Goal: Information Seeking & Learning: Learn about a topic

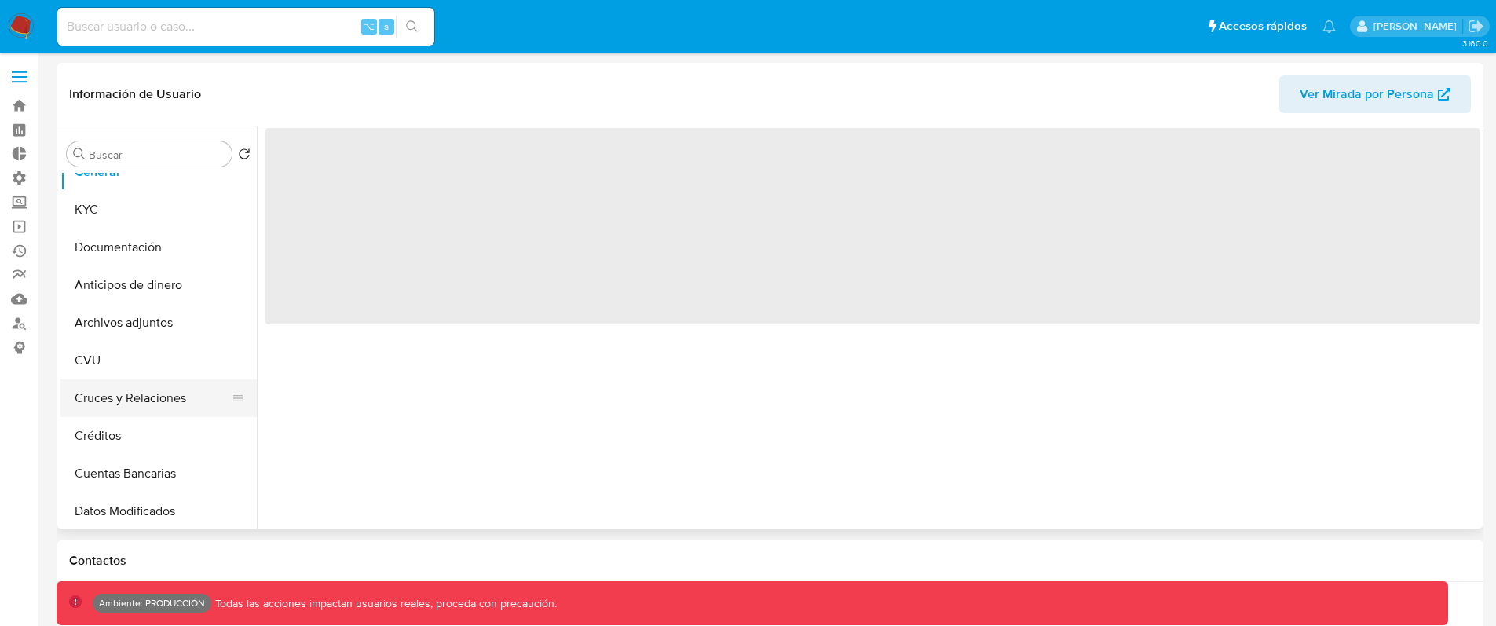
scroll to position [30, 0]
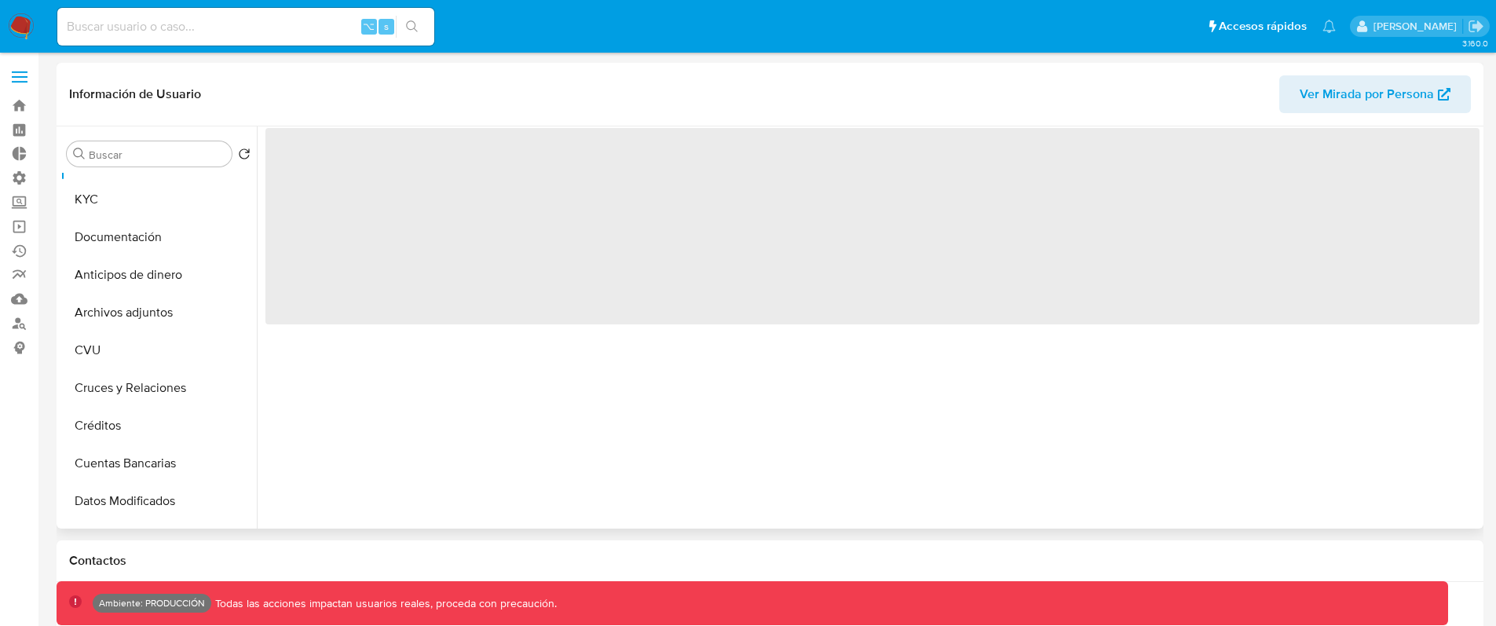
select select "10"
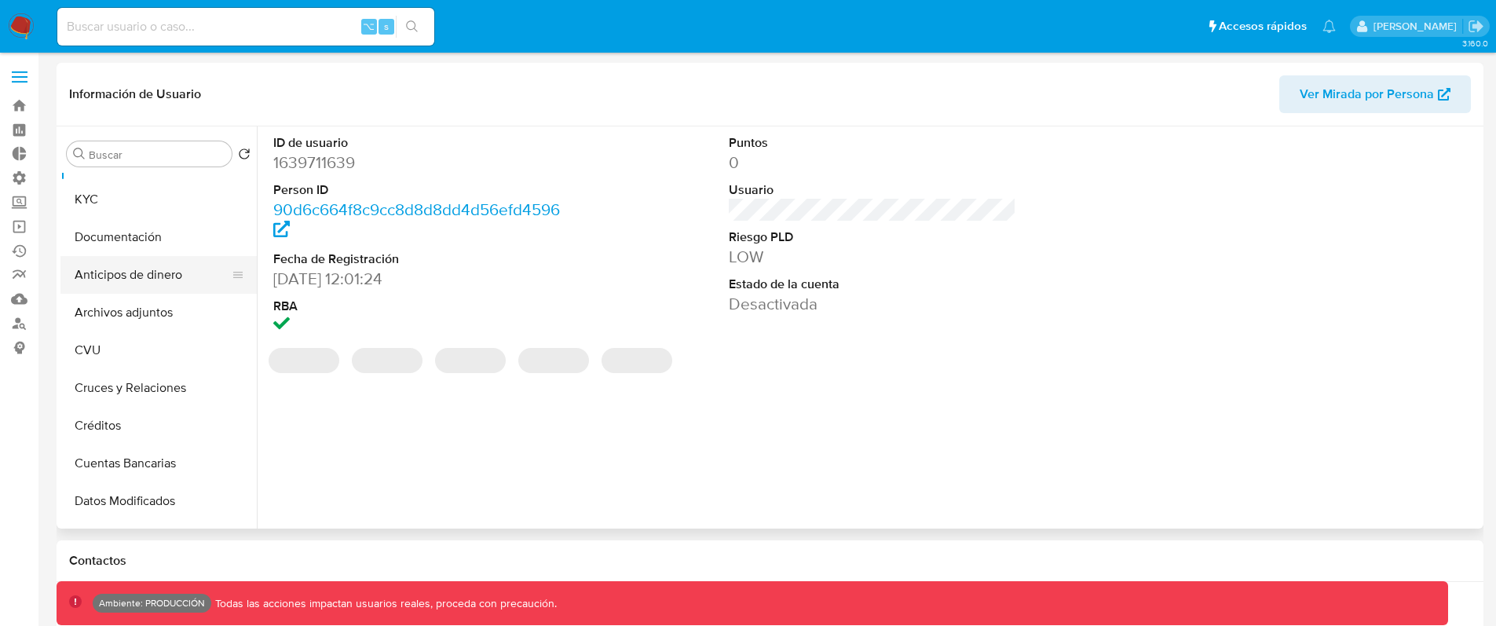
scroll to position [0, 0]
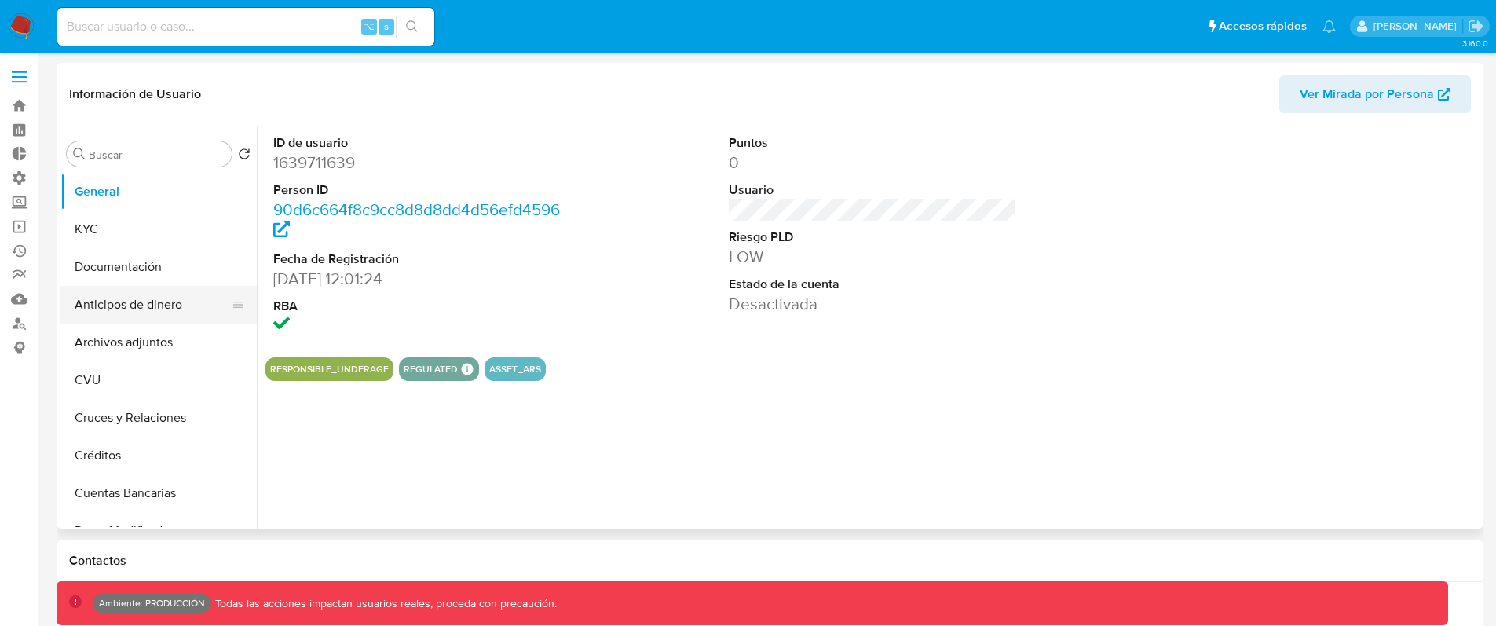
click at [147, 292] on button "Anticipos de dinero" at bounding box center [152, 305] width 184 height 38
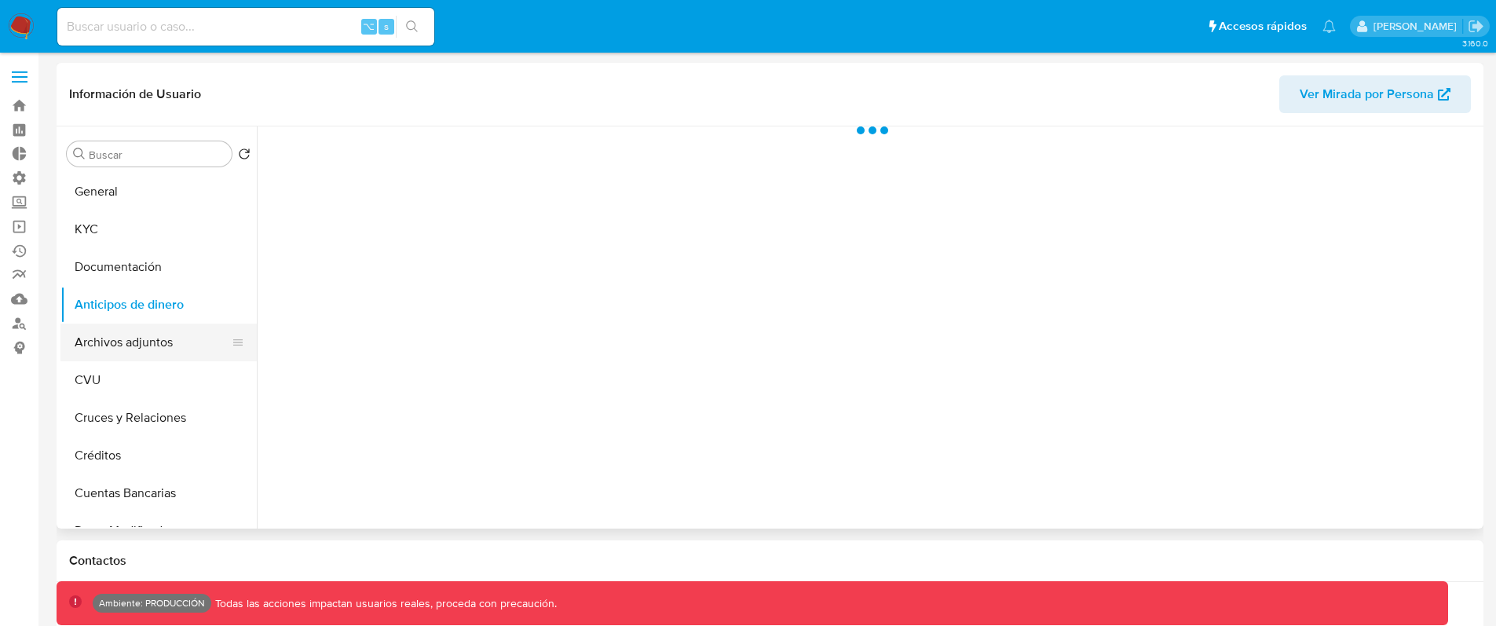
click at [148, 345] on button "Archivos adjuntos" at bounding box center [152, 343] width 184 height 38
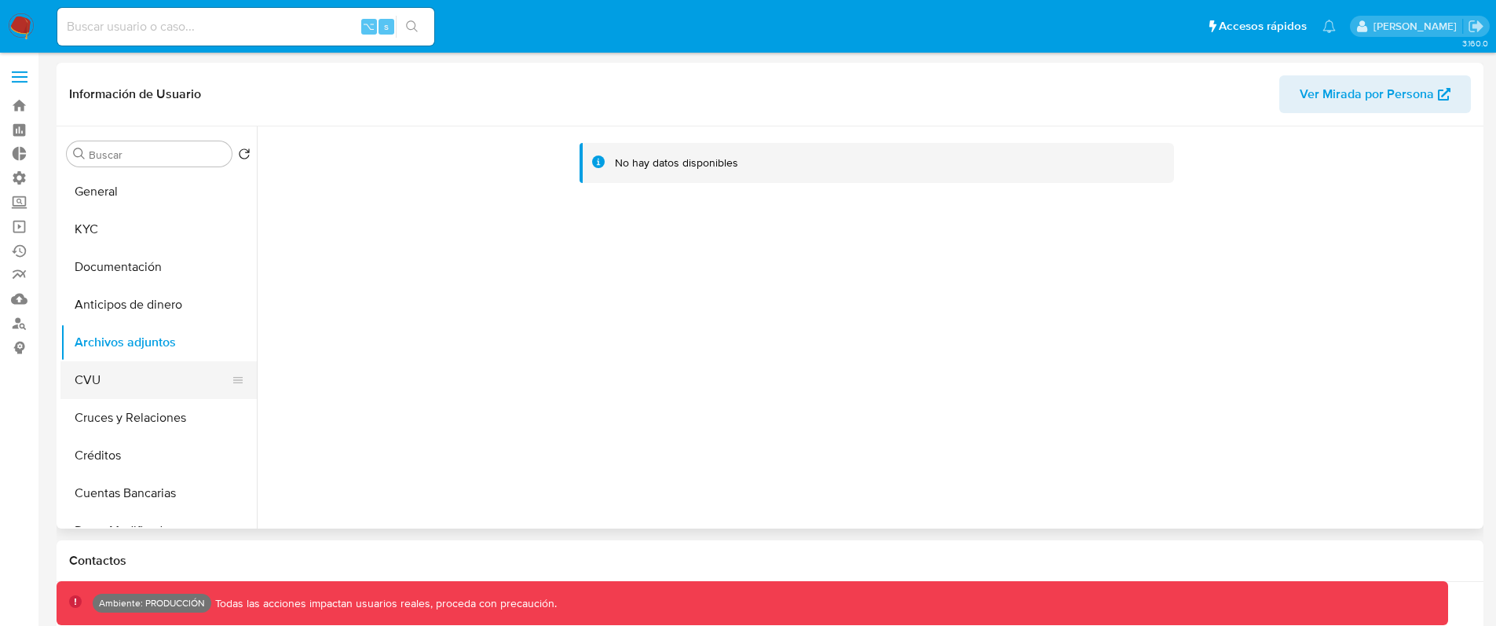
click at [85, 381] on button "CVU" at bounding box center [152, 380] width 184 height 38
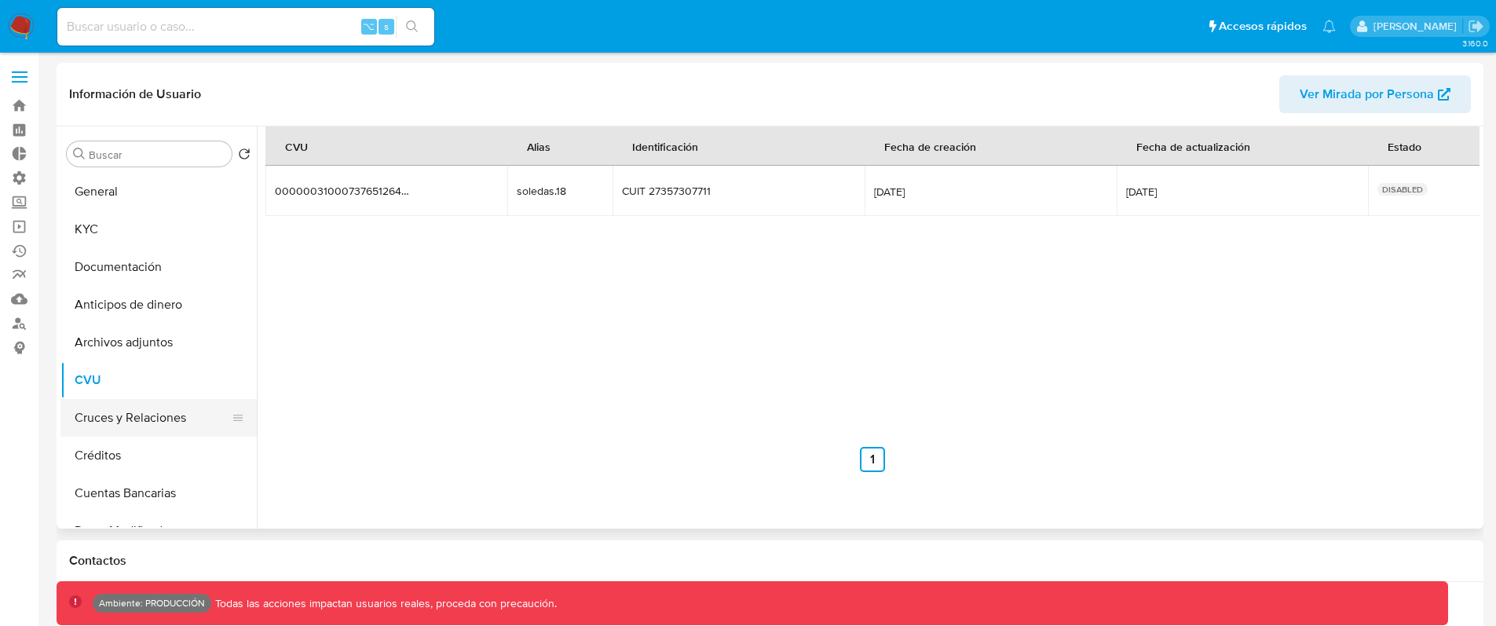
scroll to position [52, 0]
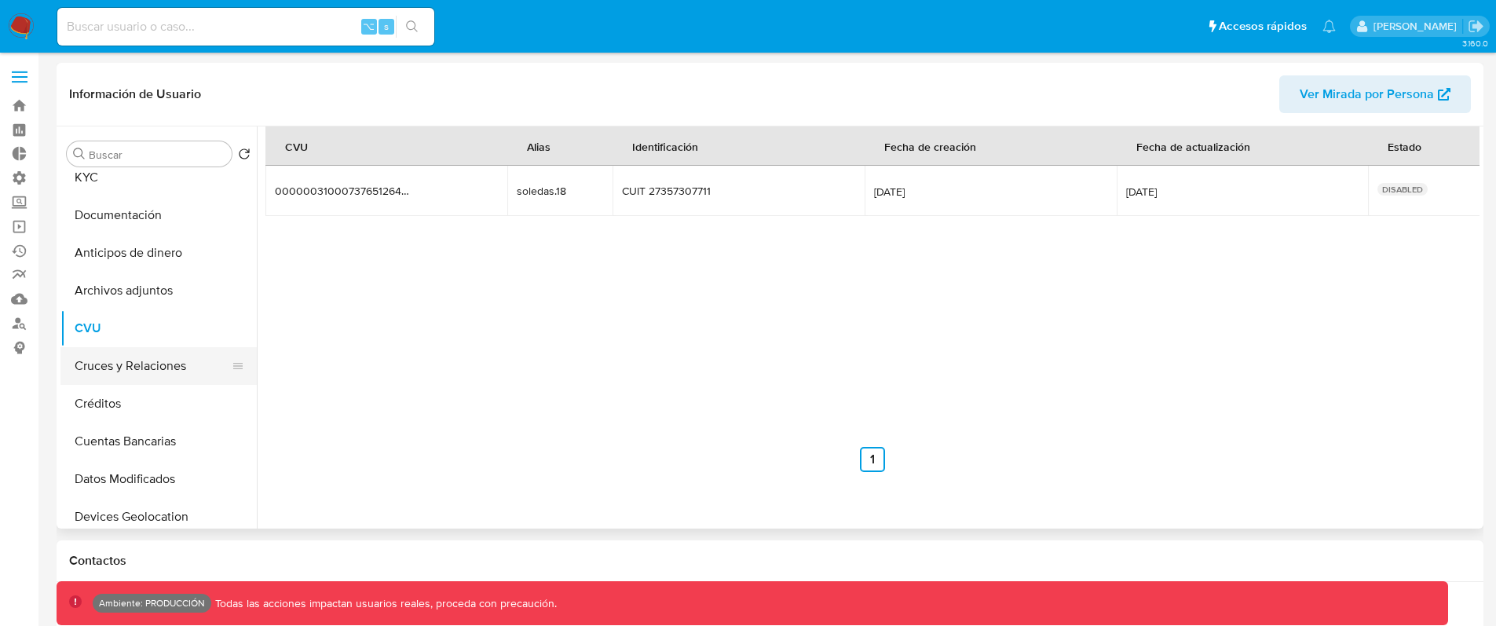
click at [119, 372] on button "Cruces y Relaciones" at bounding box center [152, 366] width 184 height 38
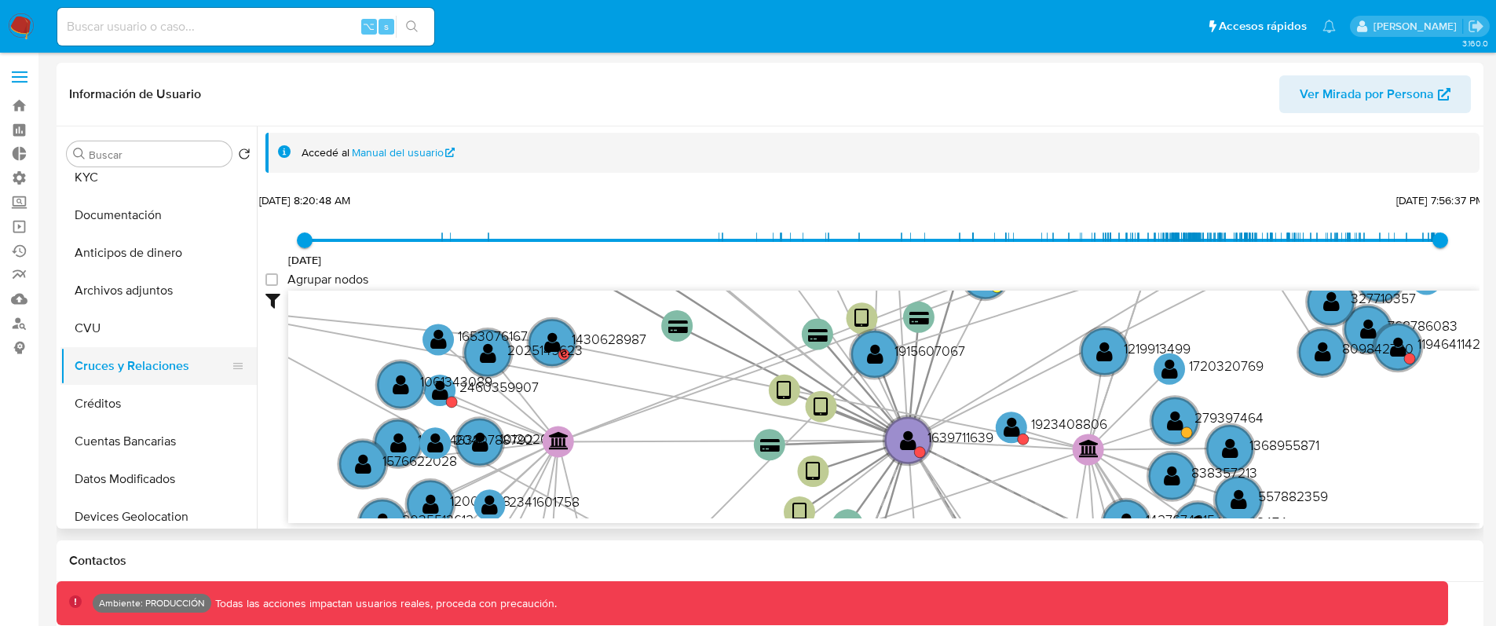
scroll to position [72, 0]
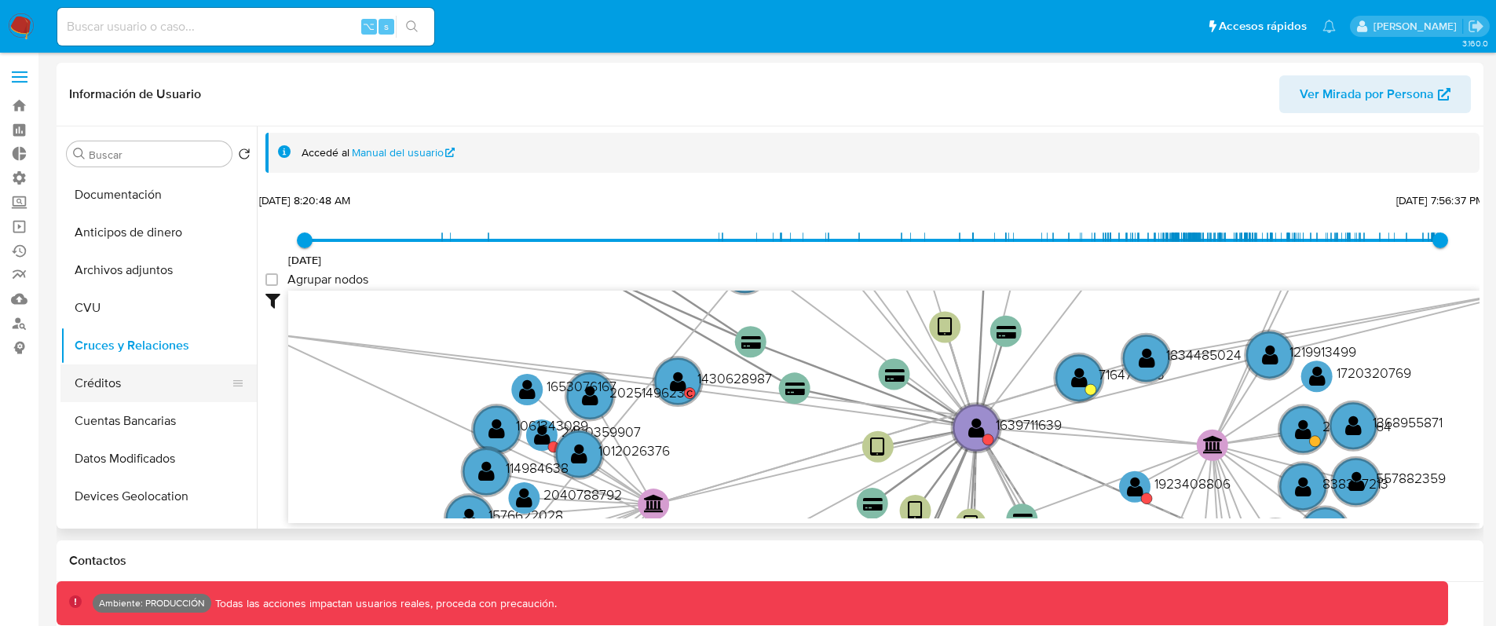
click at [123, 384] on button "Créditos" at bounding box center [152, 383] width 184 height 38
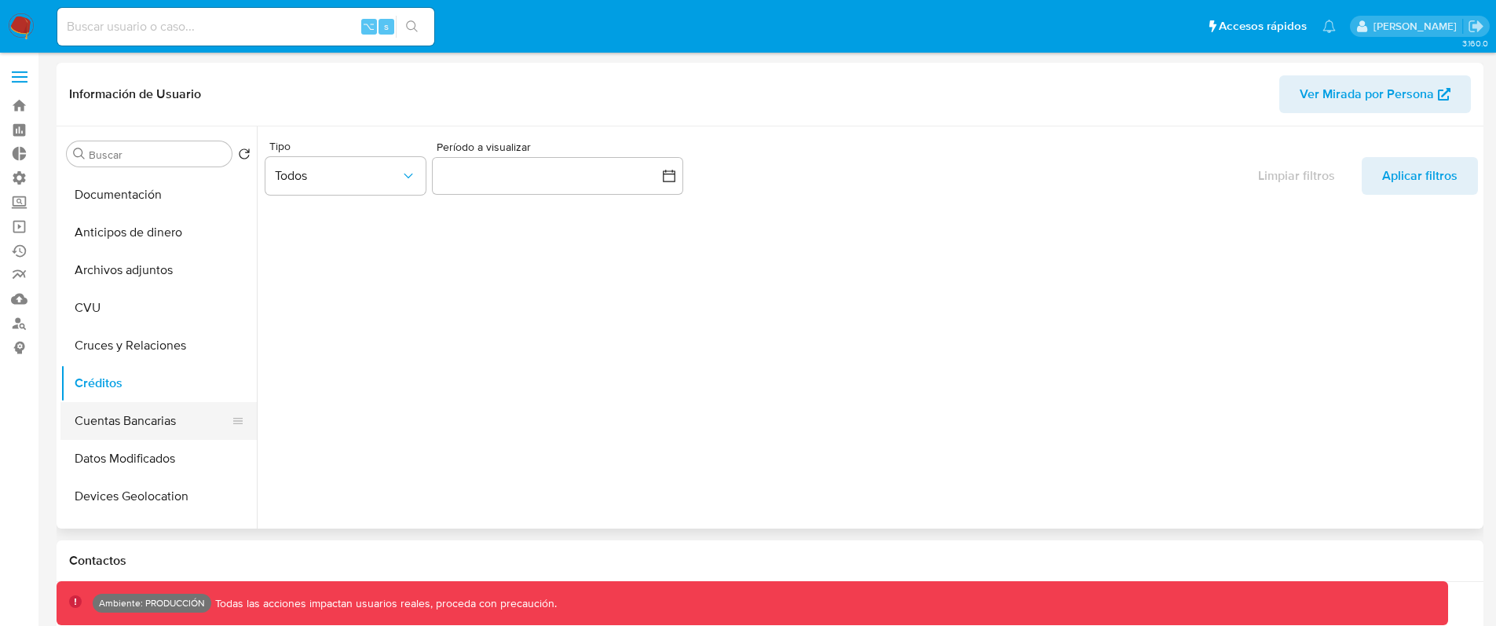
click at [123, 415] on button "Cuentas Bancarias" at bounding box center [152, 421] width 184 height 38
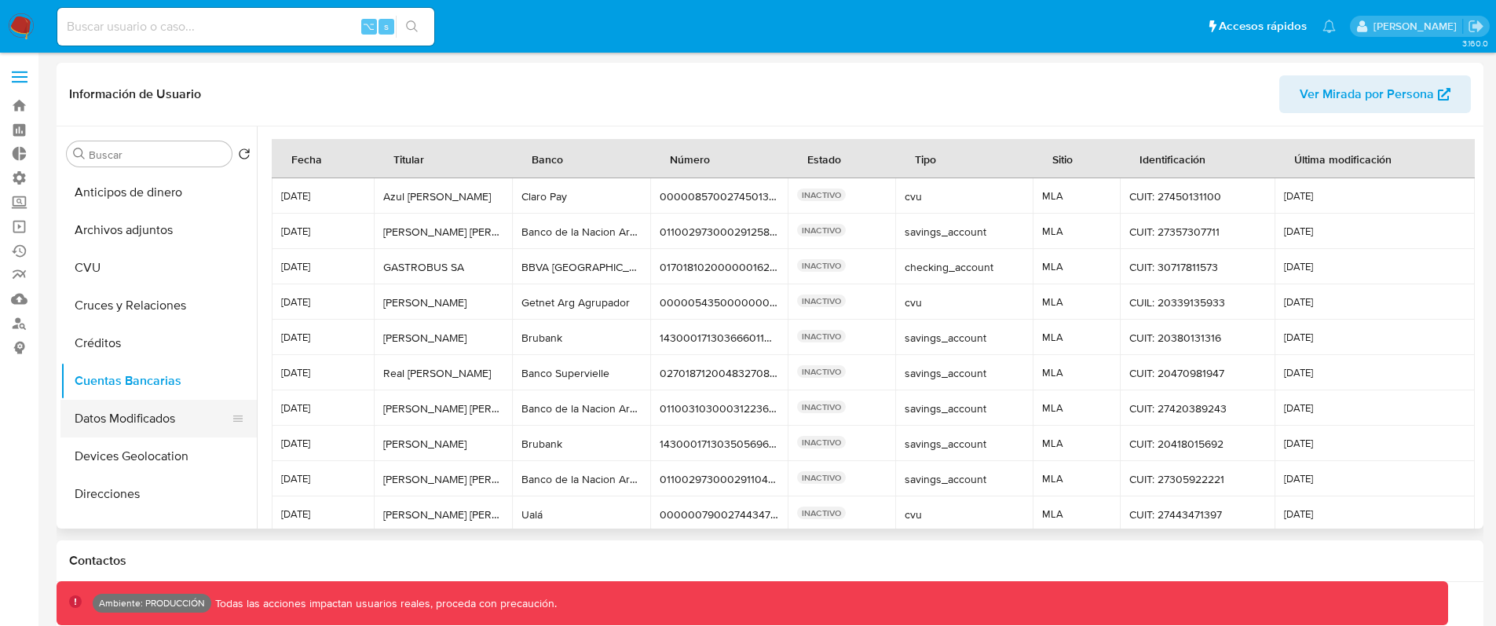
scroll to position [229, 0]
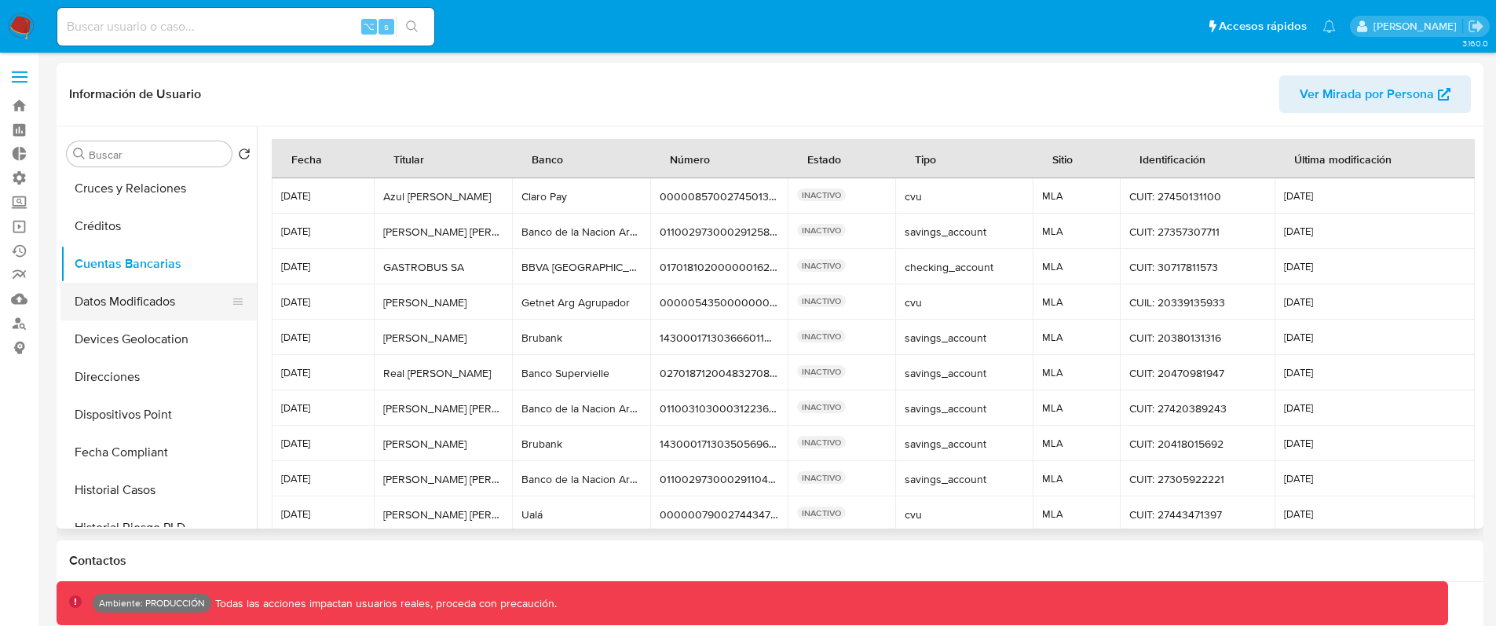
click at [155, 302] on button "Datos Modificados" at bounding box center [152, 302] width 184 height 38
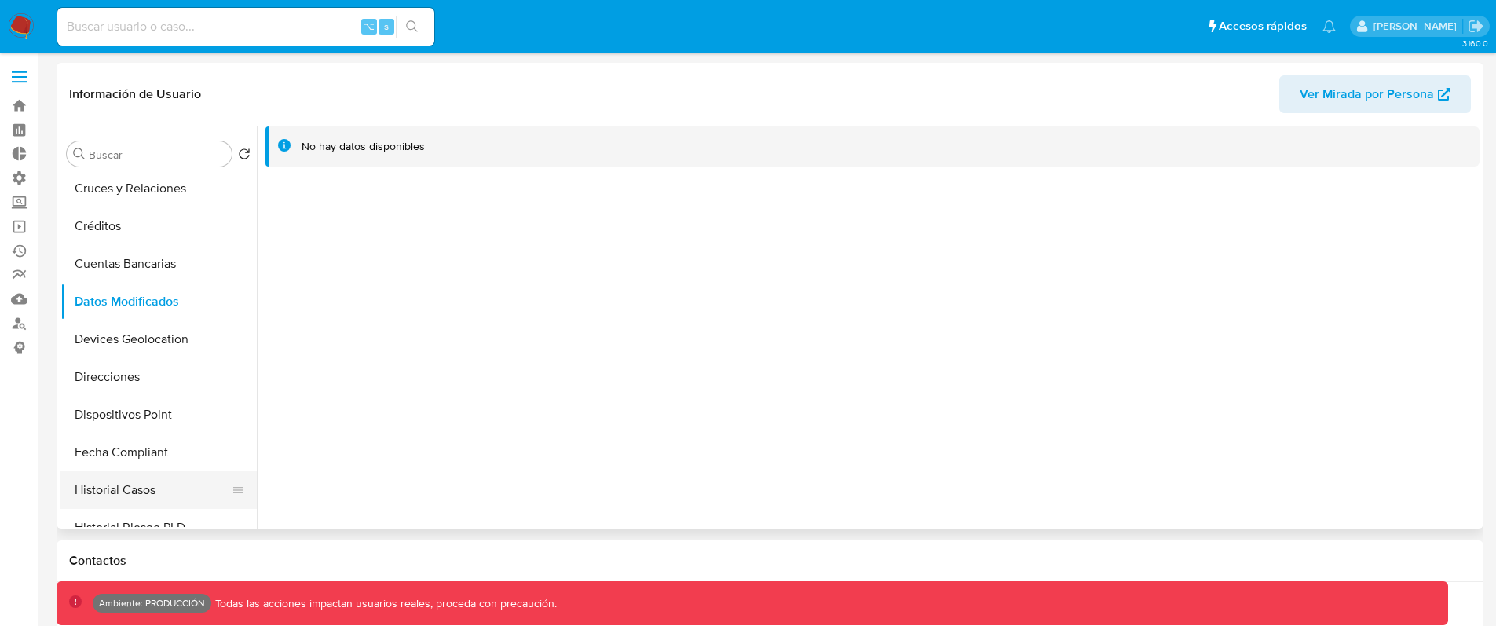
scroll to position [239, 0]
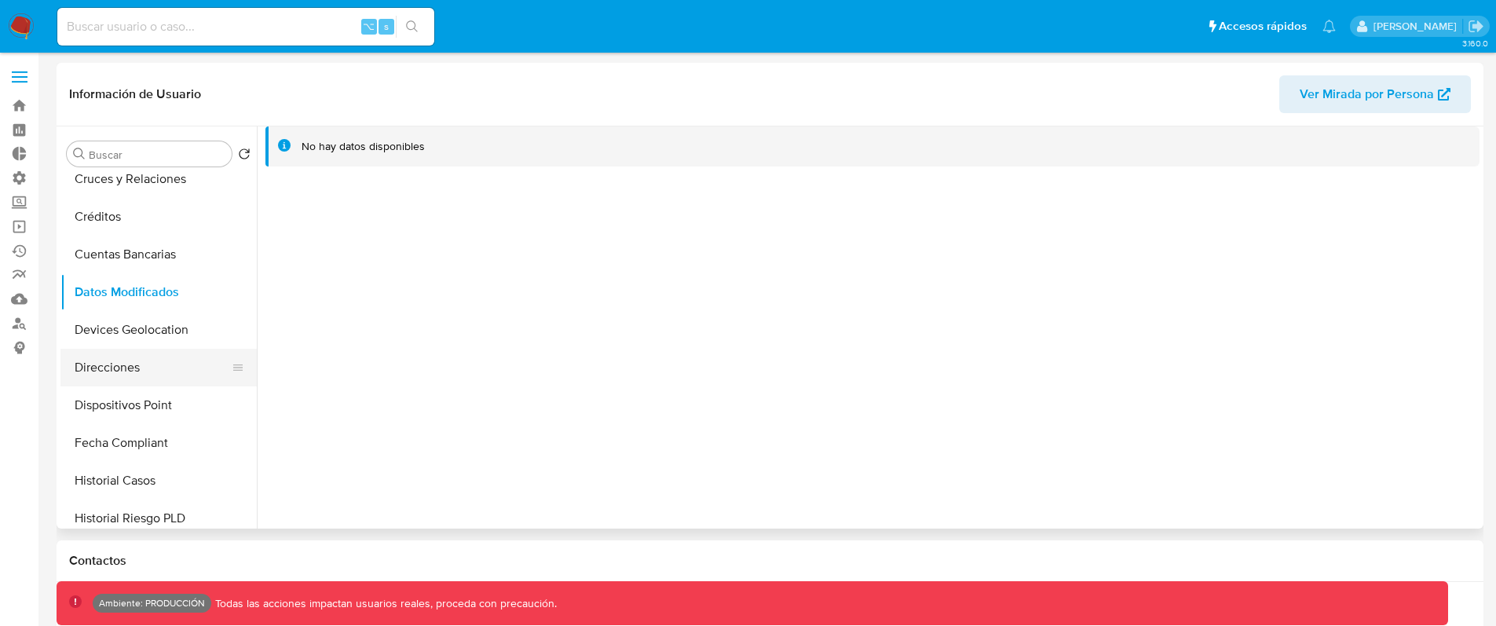
click at [126, 369] on button "Direcciones" at bounding box center [152, 368] width 184 height 38
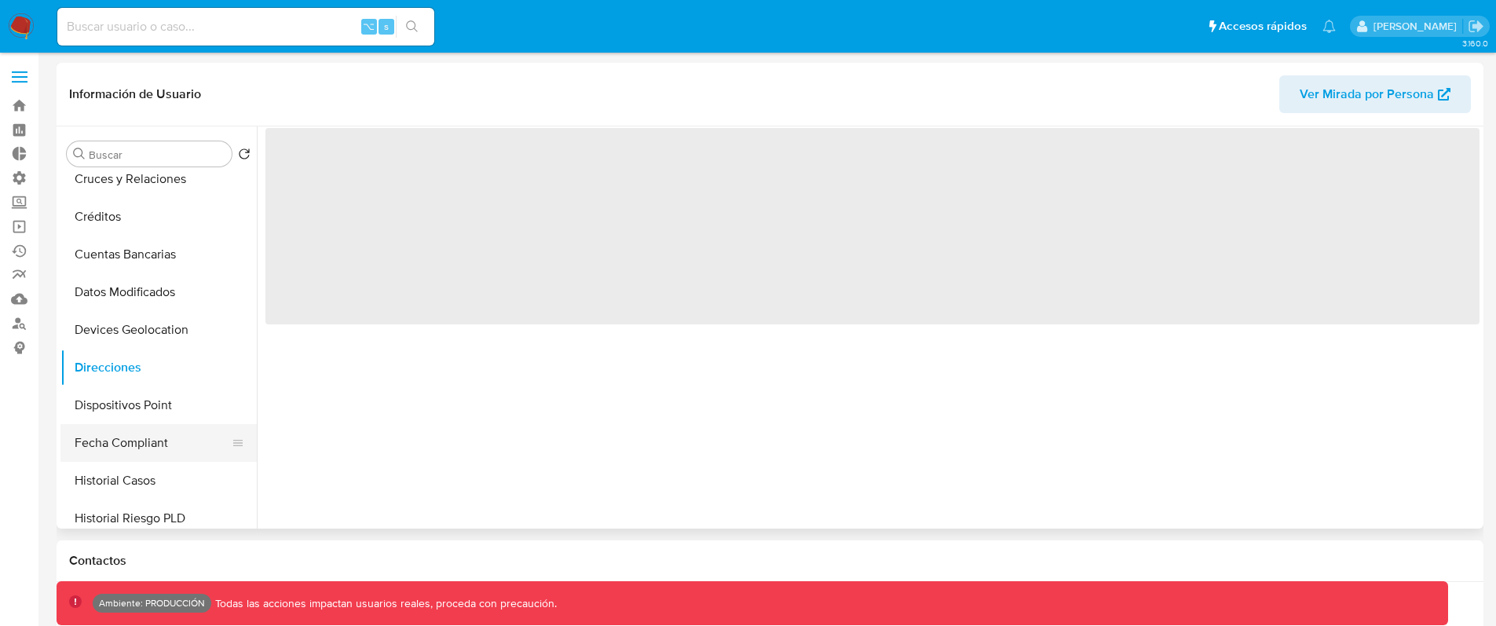
click at [122, 443] on button "Fecha Compliant" at bounding box center [152, 443] width 184 height 38
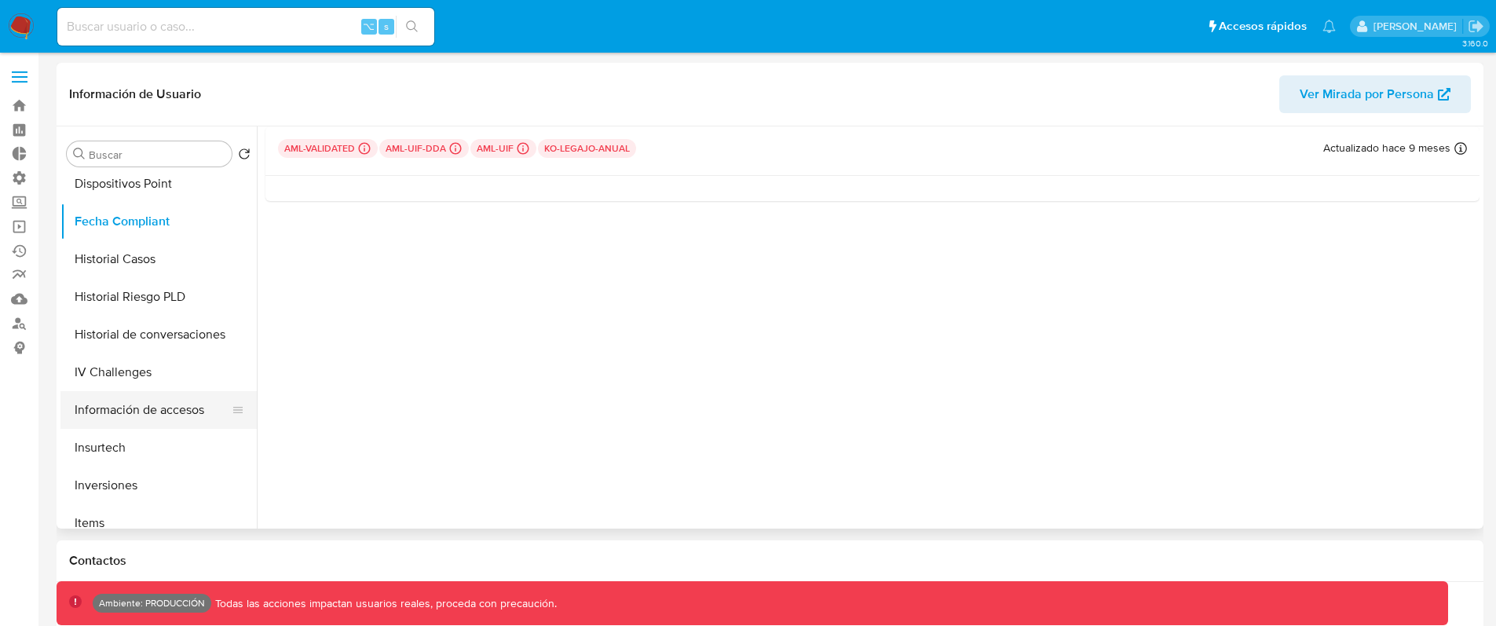
scroll to position [450, 0]
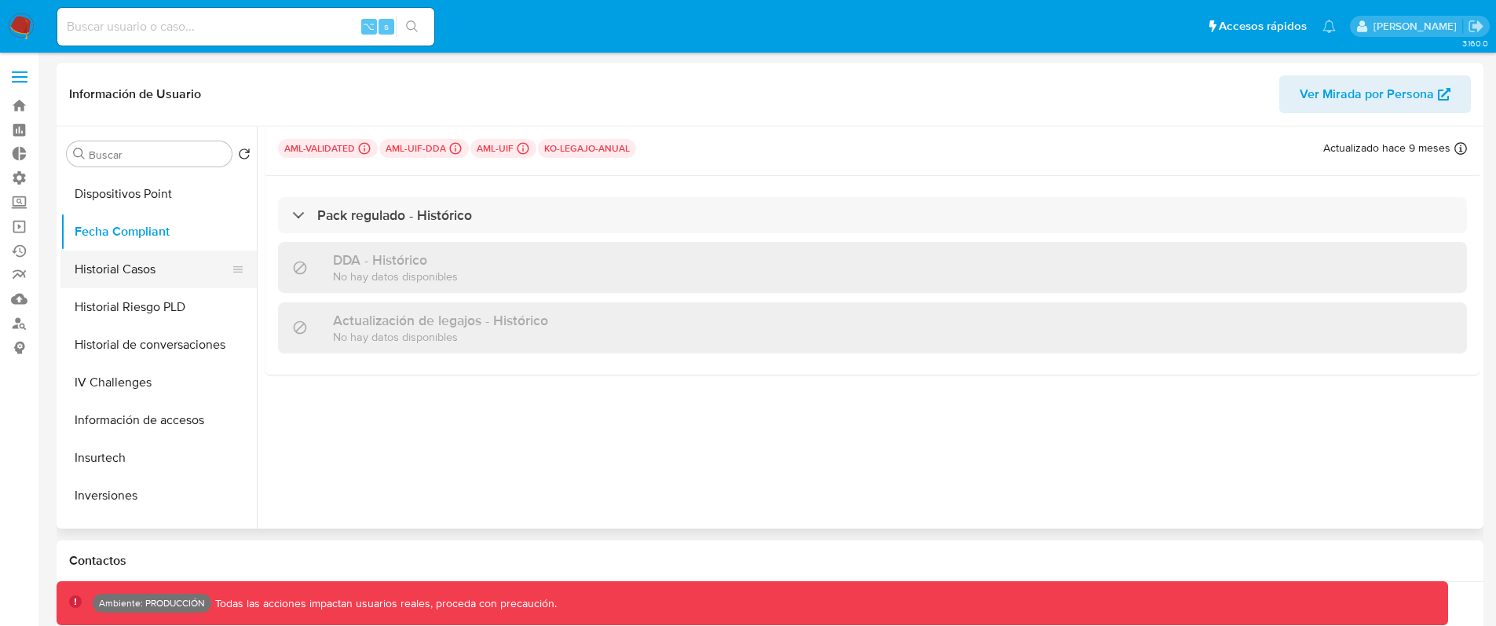
click at [141, 274] on button "Historial Casos" at bounding box center [152, 270] width 184 height 38
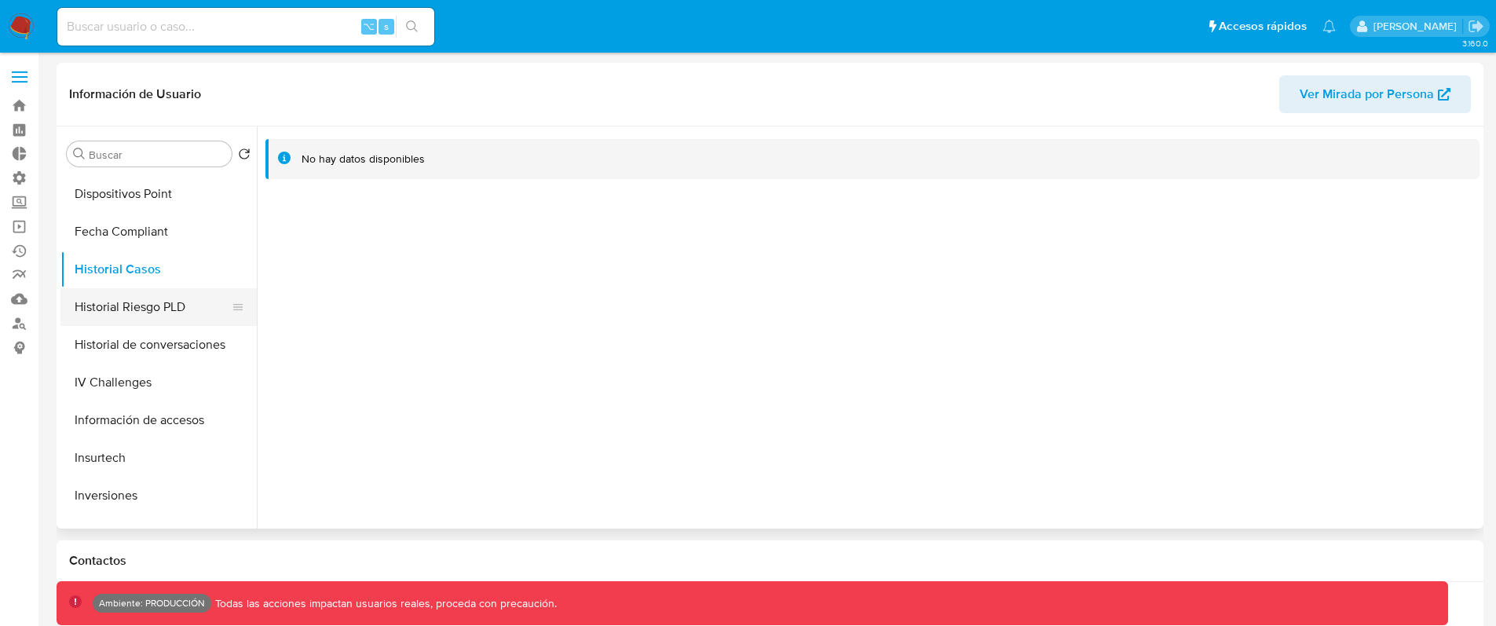
click at [131, 296] on button "Historial Riesgo PLD" at bounding box center [152, 307] width 184 height 38
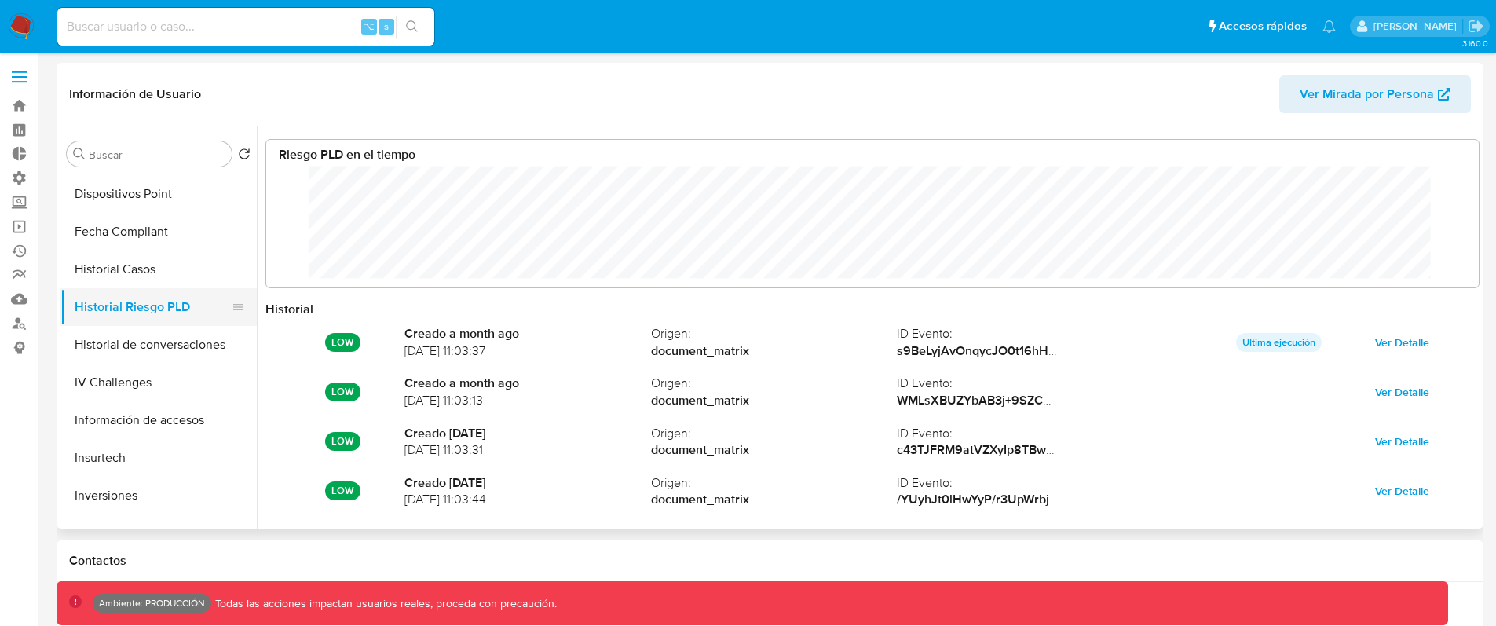
scroll to position [118, 1181]
click at [150, 323] on button "Historial Riesgo PLD" at bounding box center [152, 307] width 184 height 38
click at [141, 335] on button "Historial de conversaciones" at bounding box center [152, 345] width 184 height 38
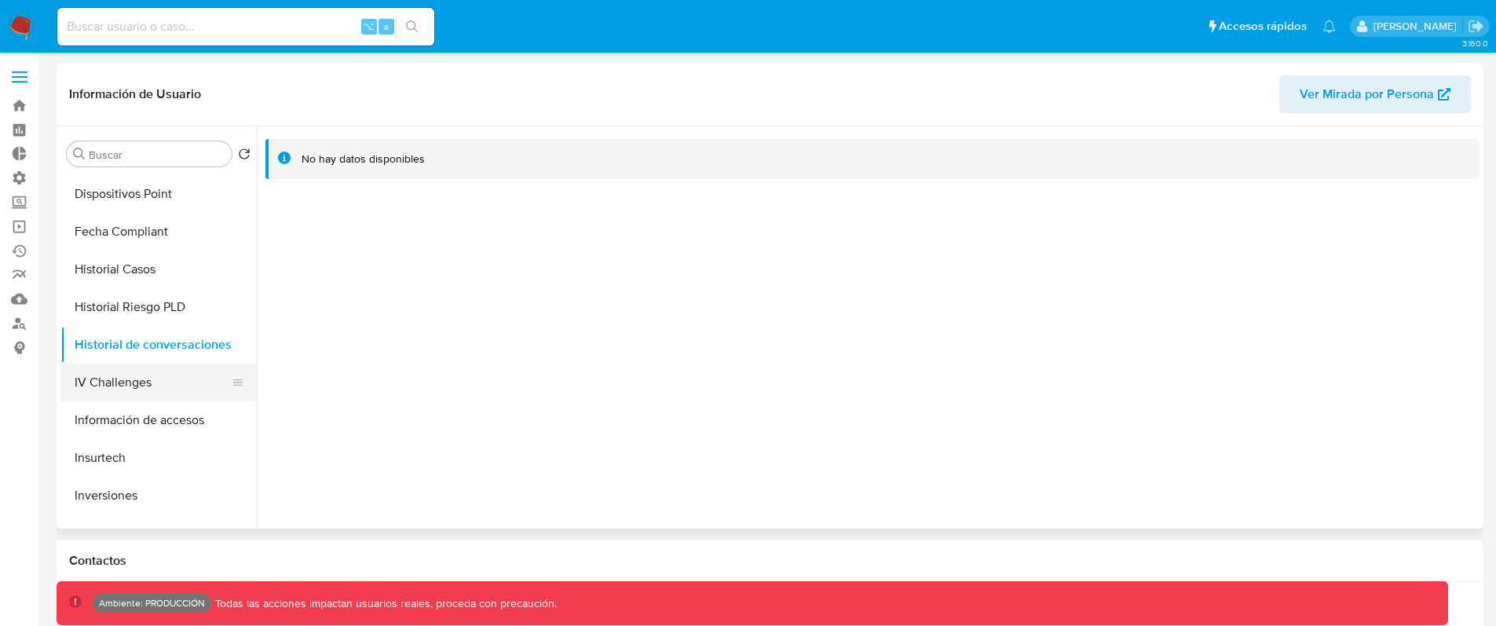
click at [128, 381] on button "IV Challenges" at bounding box center [152, 383] width 184 height 38
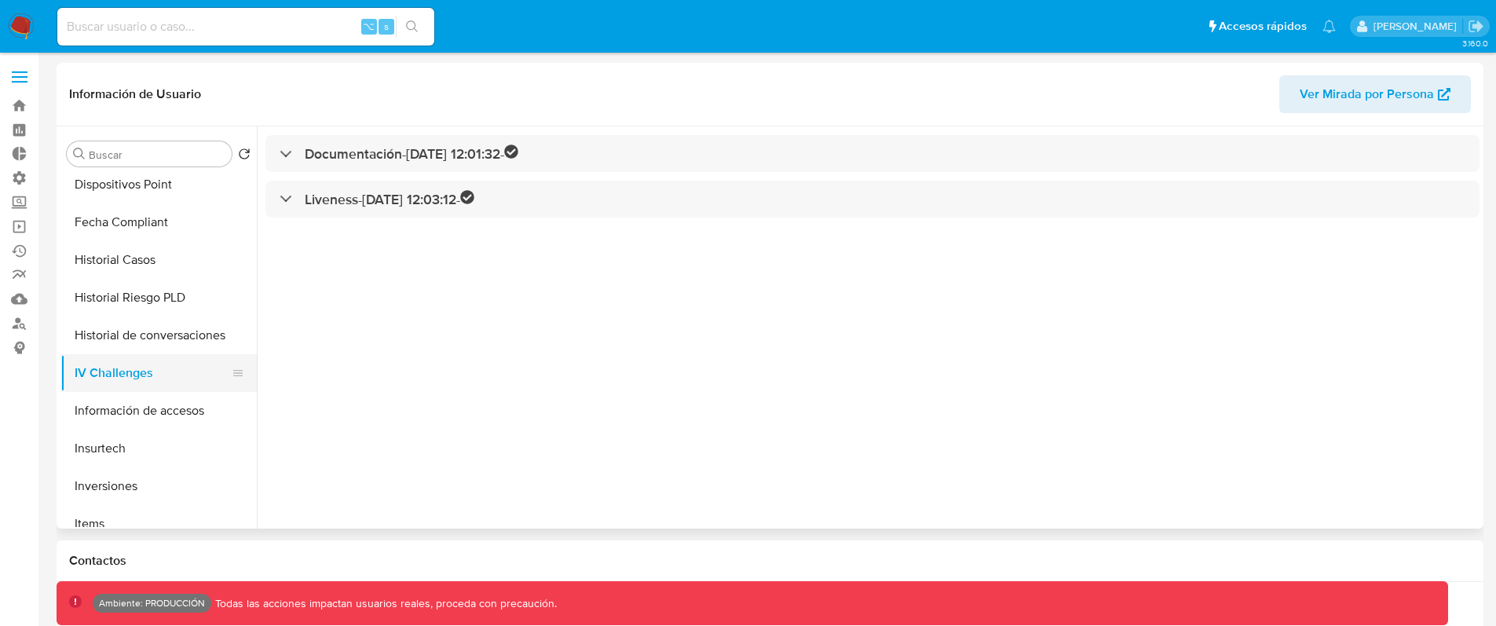
scroll to position [470, 0]
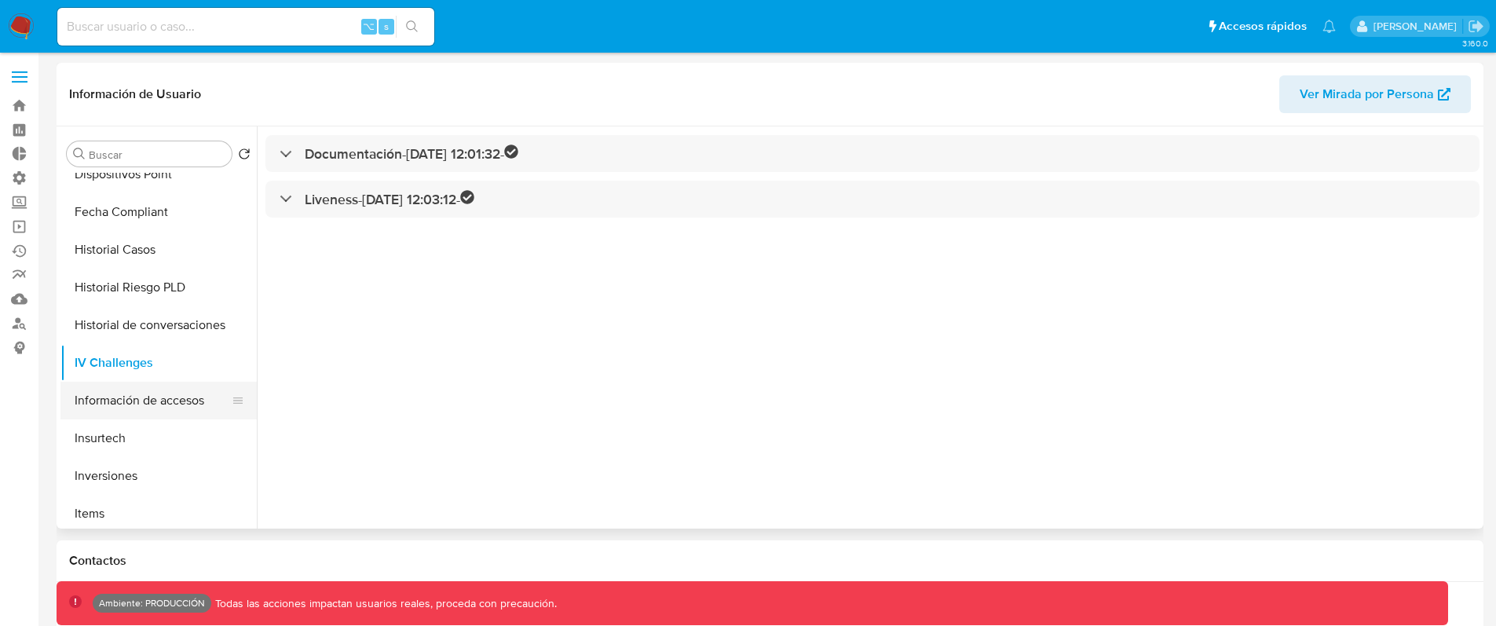
click at [145, 408] on button "Información de accesos" at bounding box center [152, 401] width 184 height 38
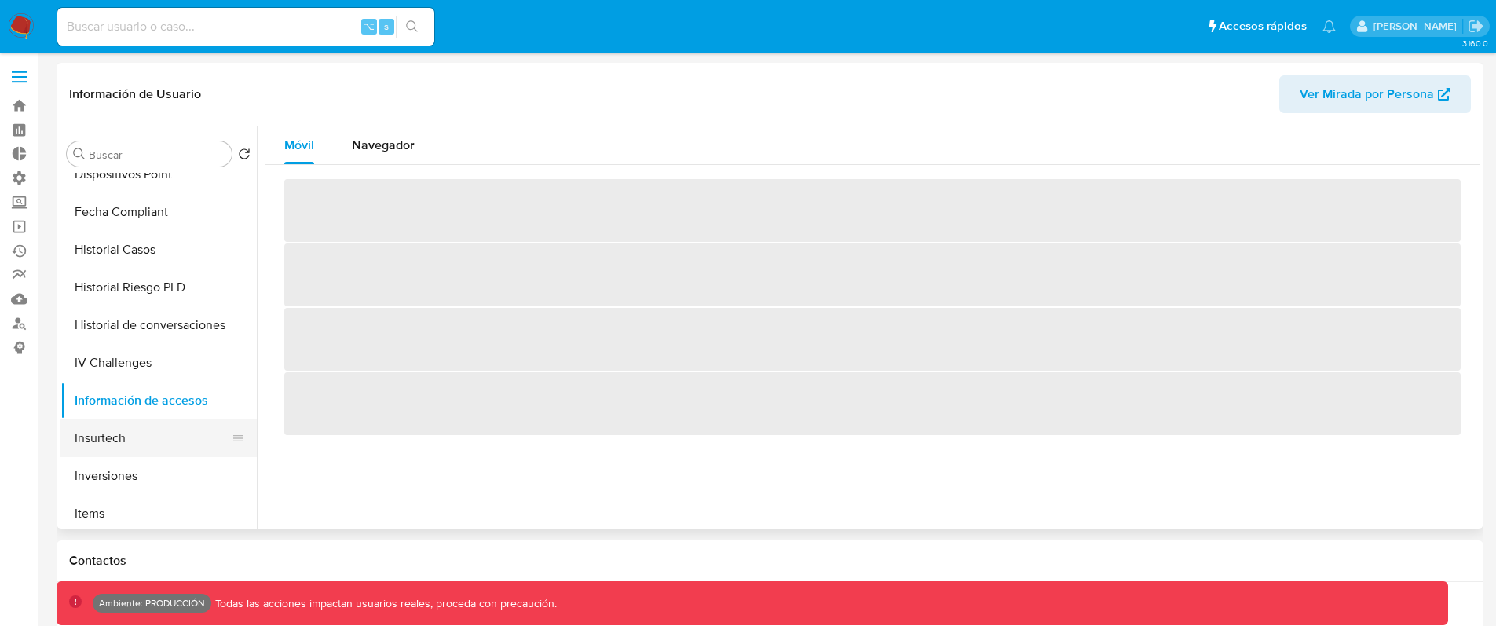
scroll to position [500, 0]
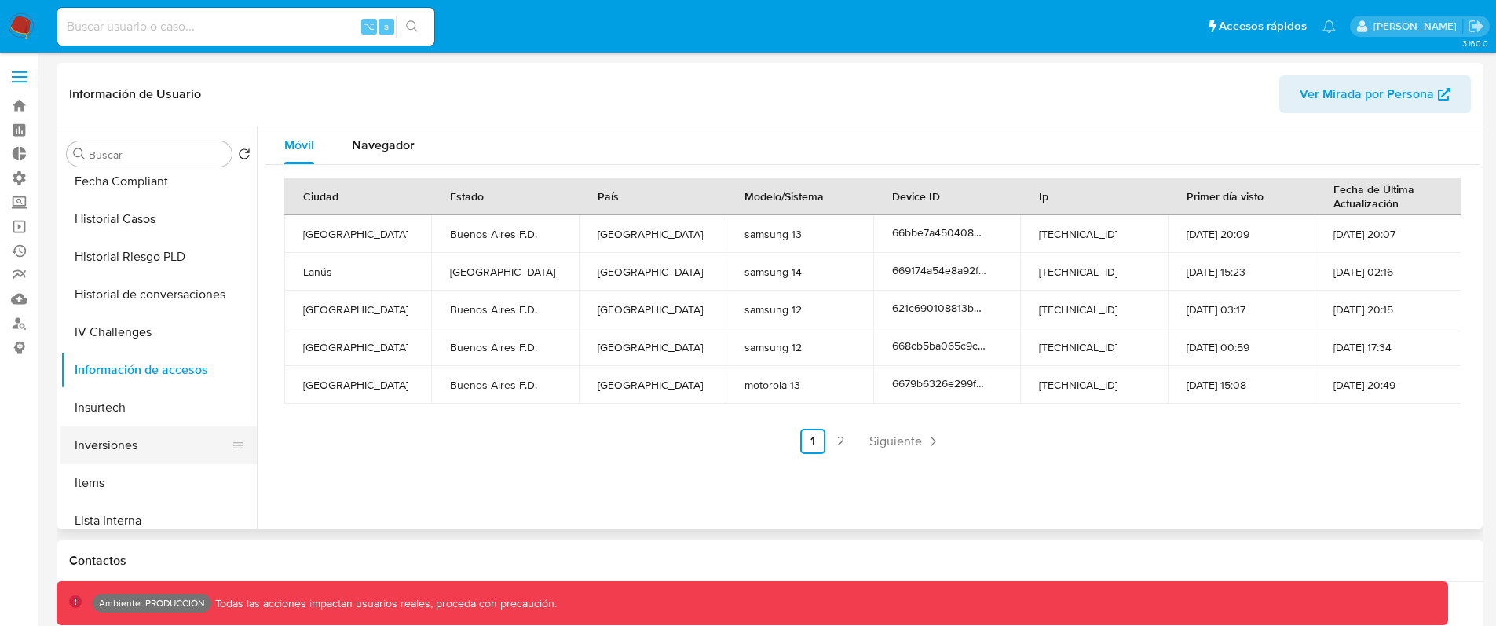
click at [141, 438] on button "Inversiones" at bounding box center [152, 445] width 184 height 38
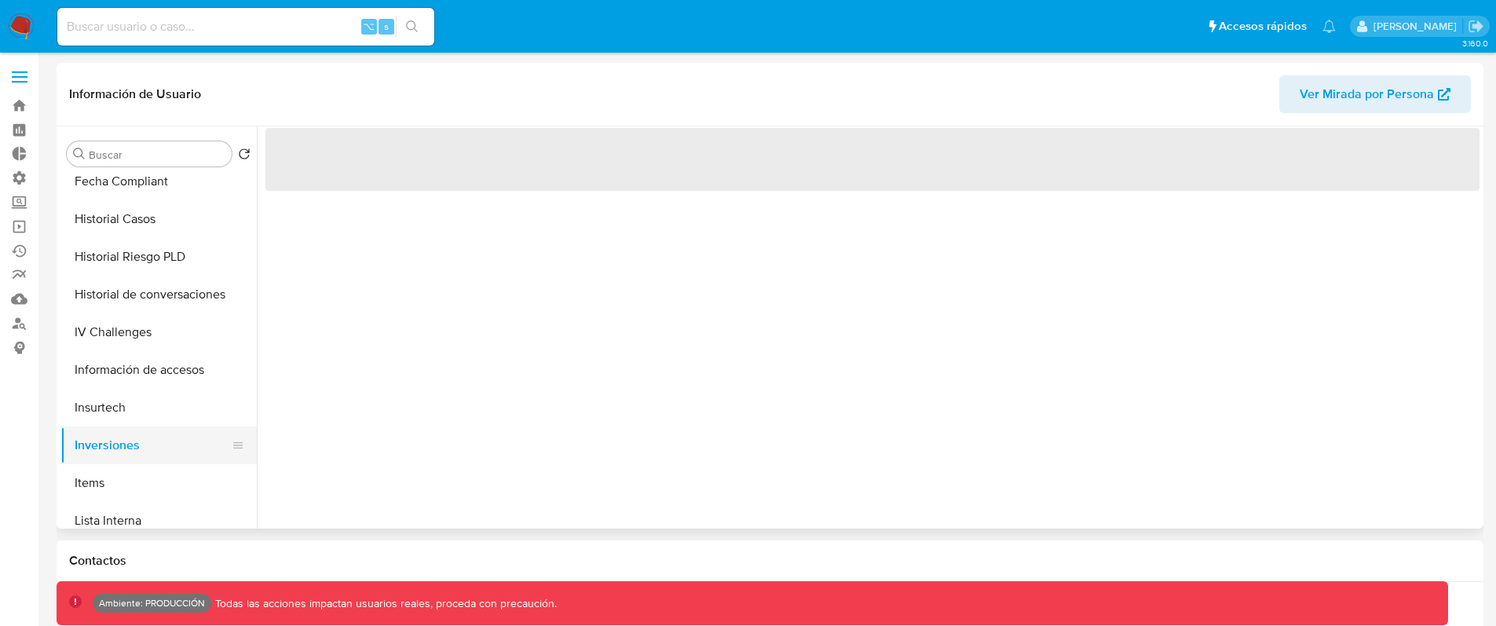
scroll to position [521, 0]
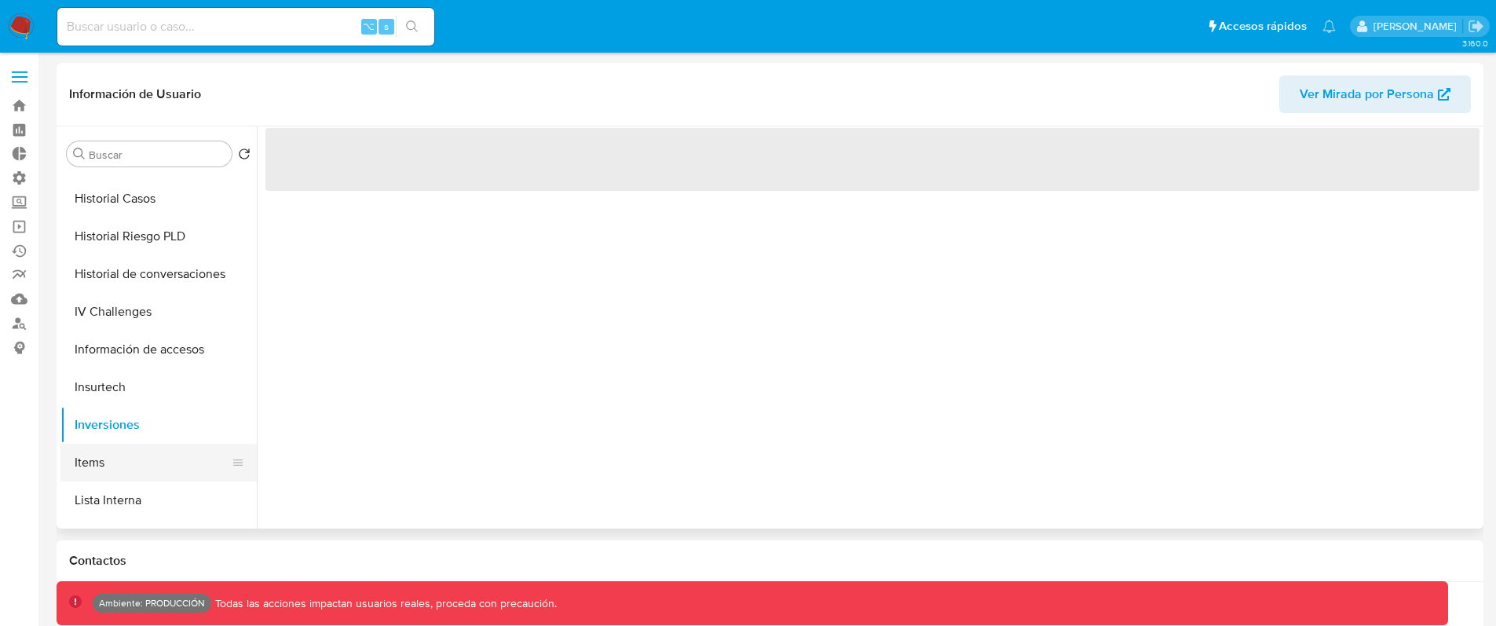
click at [105, 462] on button "Items" at bounding box center [152, 463] width 184 height 38
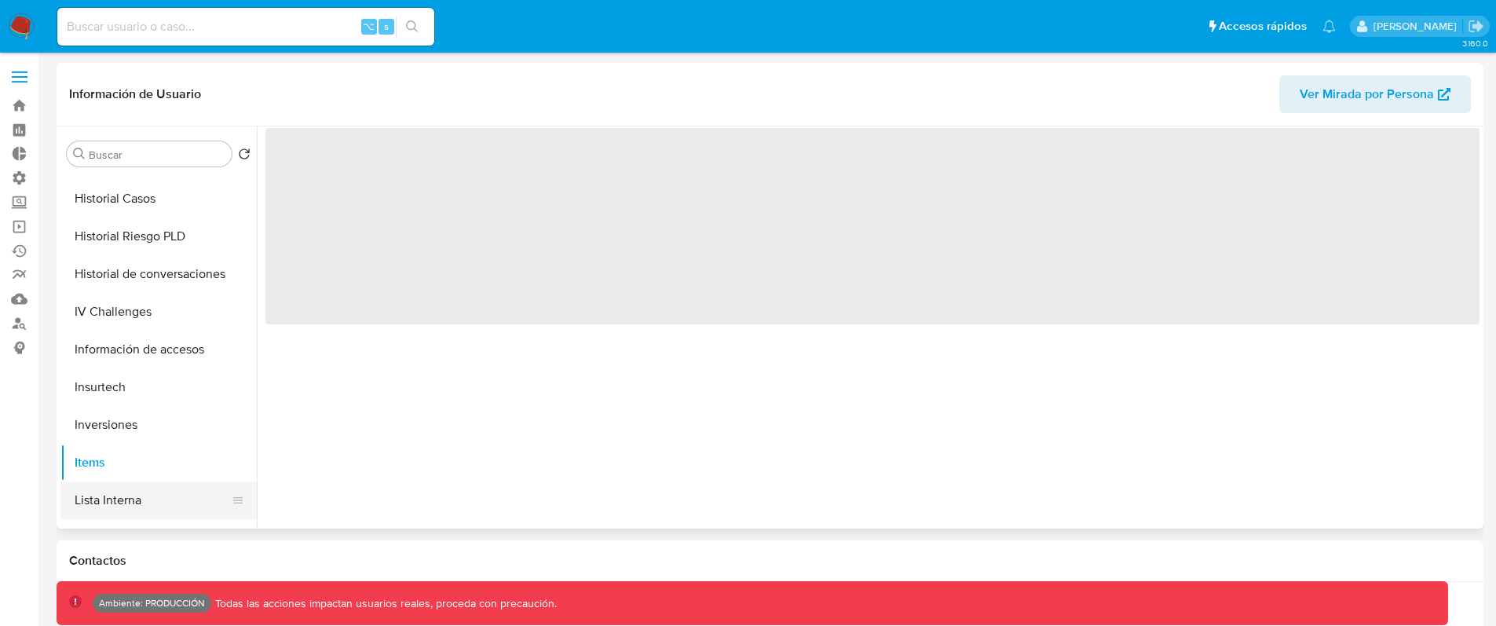
click at [123, 492] on button "Lista Interna" at bounding box center [152, 500] width 184 height 38
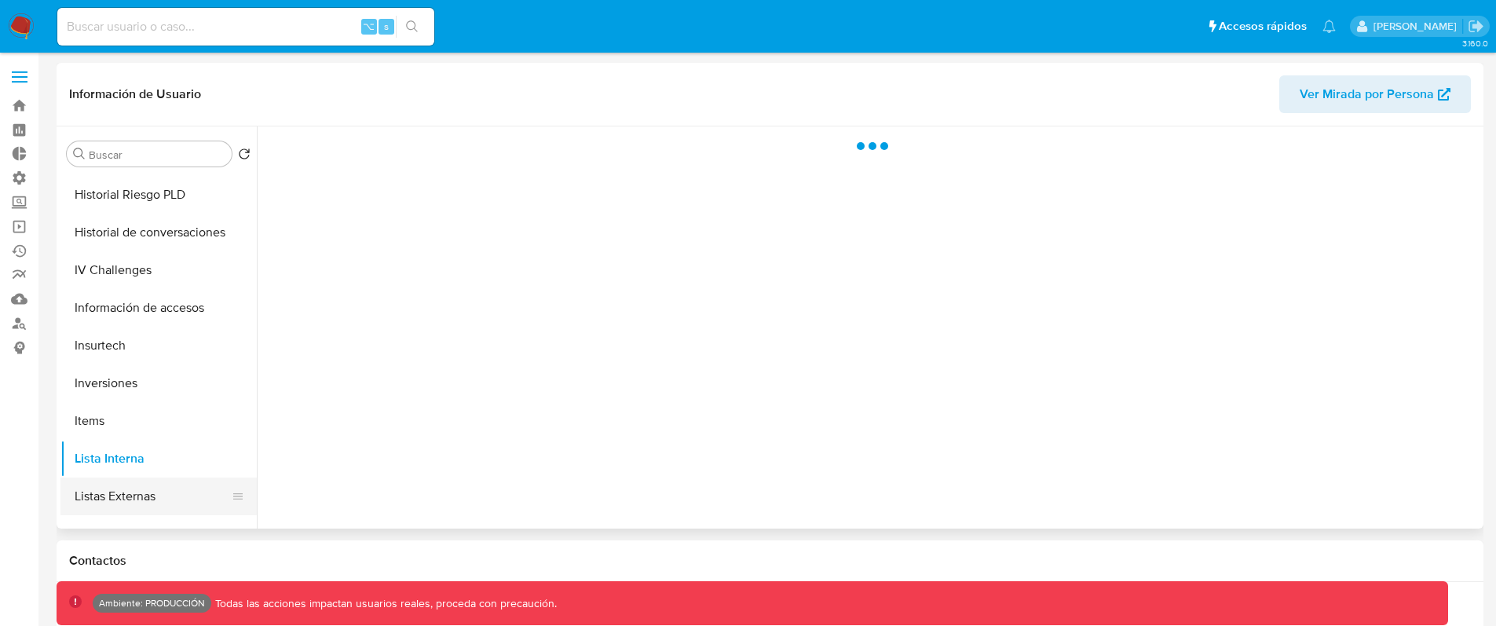
scroll to position [680, 0]
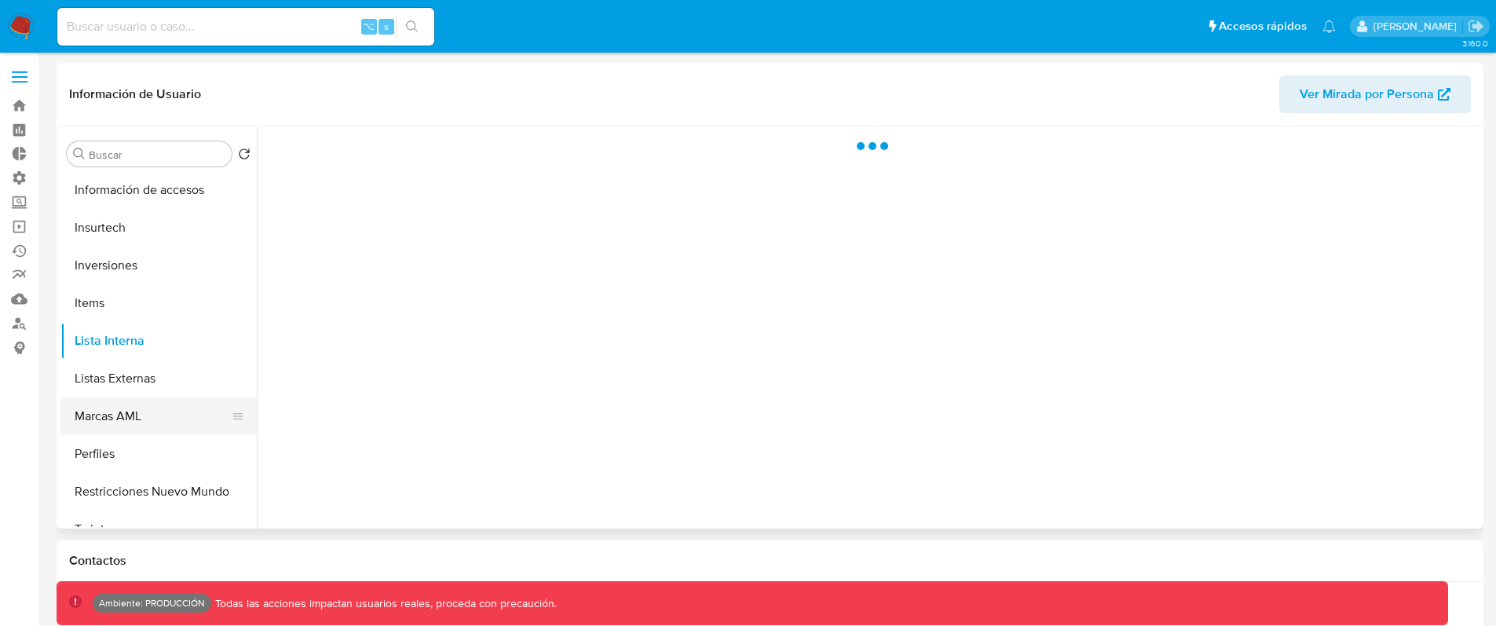
click at [123, 416] on button "Marcas AML" at bounding box center [152, 416] width 184 height 38
click at [127, 374] on button "Listas Externas" at bounding box center [152, 379] width 184 height 38
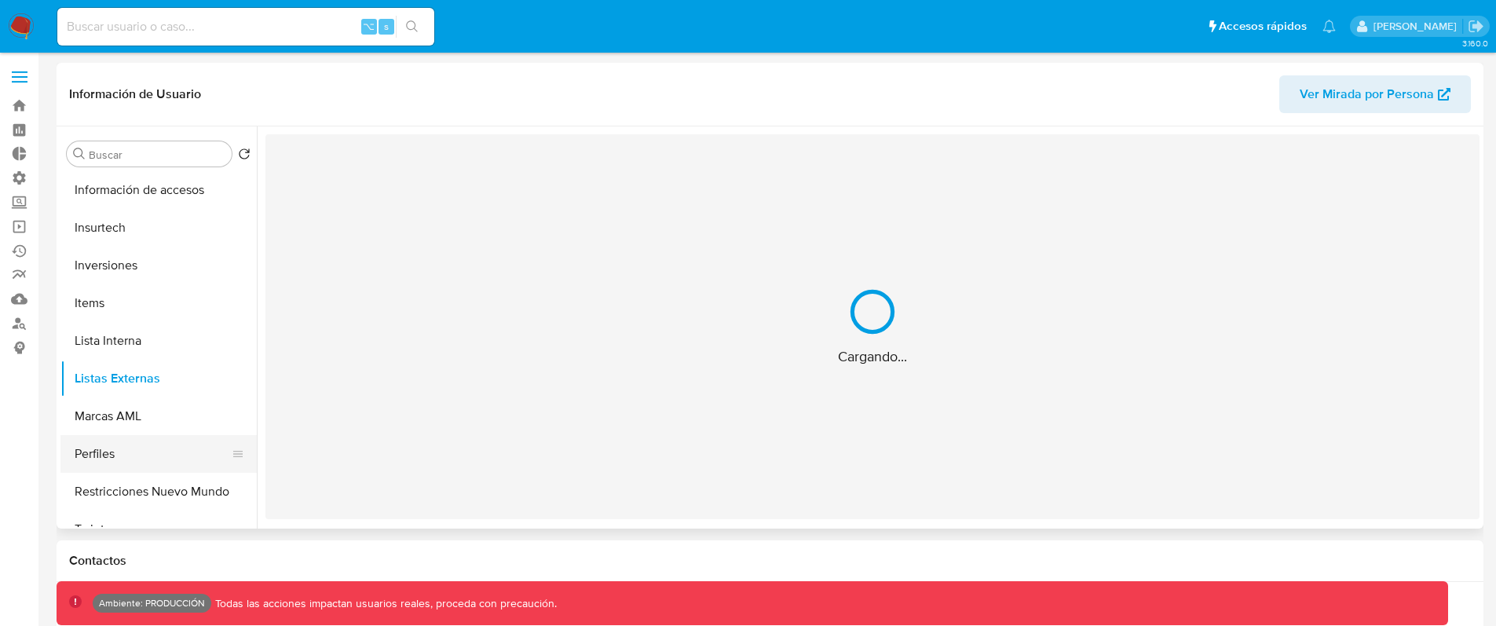
click at [114, 441] on button "Perfiles" at bounding box center [152, 454] width 184 height 38
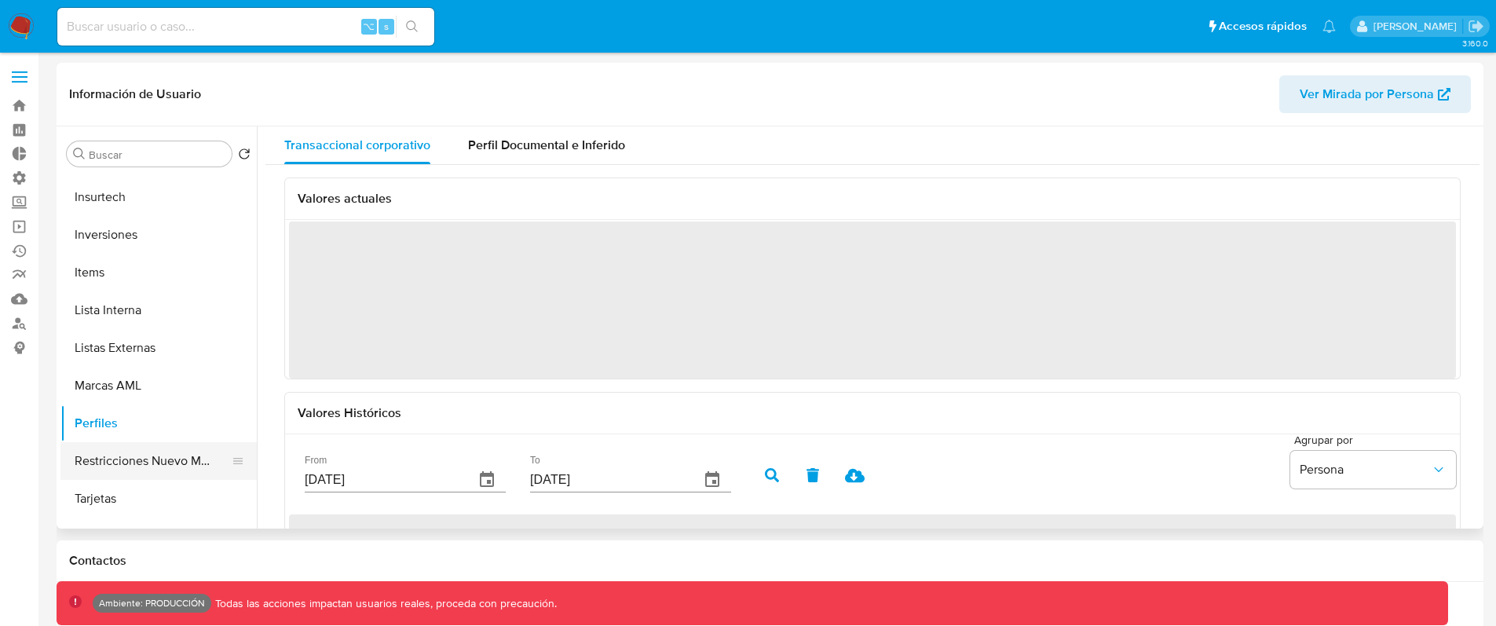
scroll to position [757, 0]
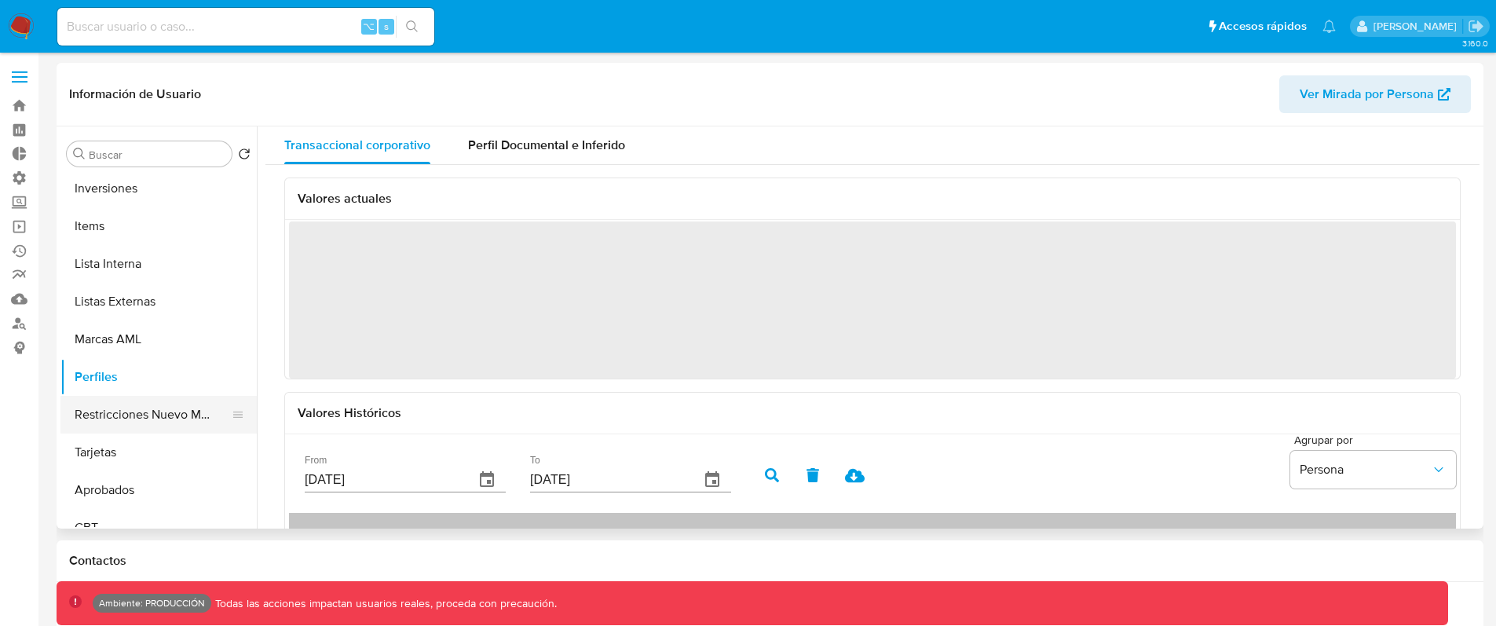
click at [151, 398] on button "Restricciones Nuevo Mundo" at bounding box center [152, 415] width 184 height 38
